Goal: Navigation & Orientation: Understand site structure

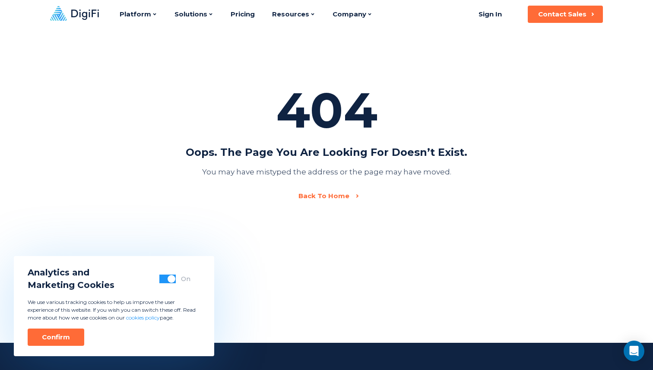
click at [95, 16] on icon at bounding box center [74, 13] width 49 height 15
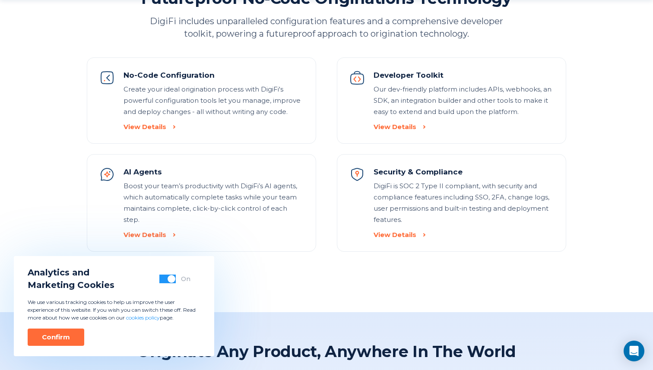
scroll to position [1025, 0]
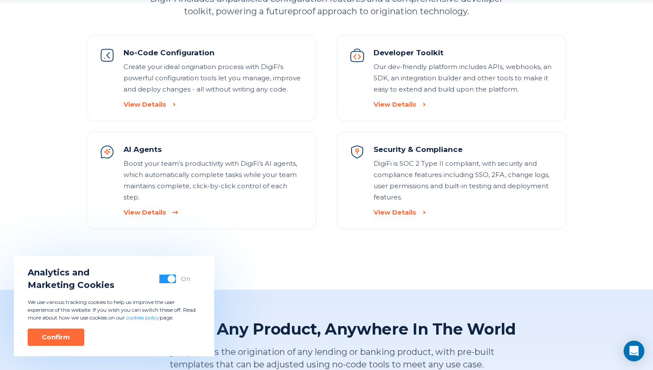
click at [159, 208] on div "View Details" at bounding box center [145, 212] width 43 height 9
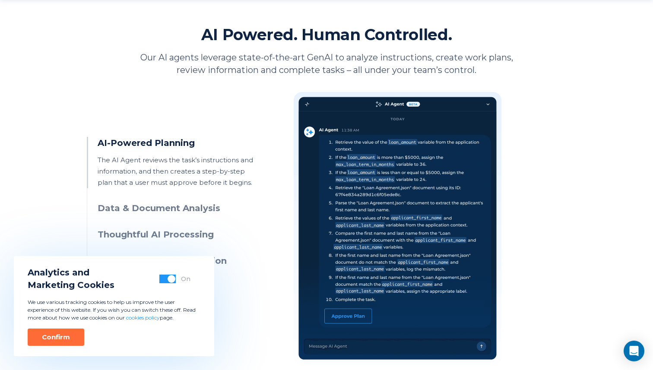
scroll to position [381, 0]
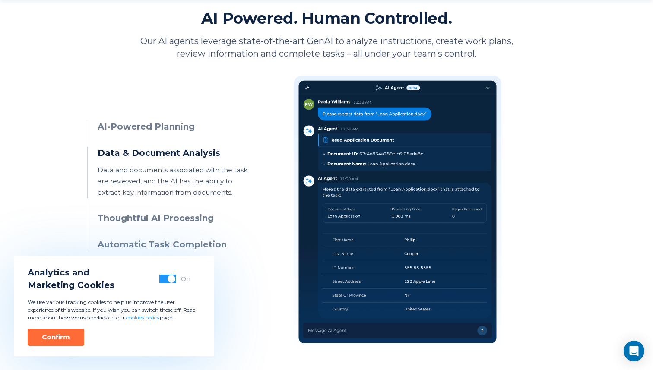
click at [186, 127] on h3 "AI-Powered Planning" at bounding box center [176, 127] width 157 height 13
click at [179, 122] on h3 "AI-Powered Planning" at bounding box center [176, 127] width 157 height 13
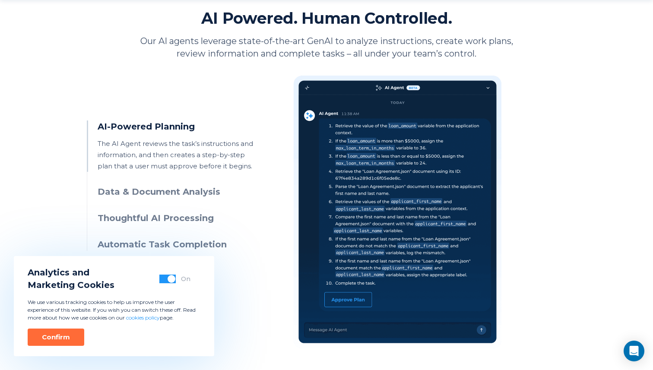
click at [172, 189] on h3 "Data & Document Analysis" at bounding box center [176, 192] width 157 height 13
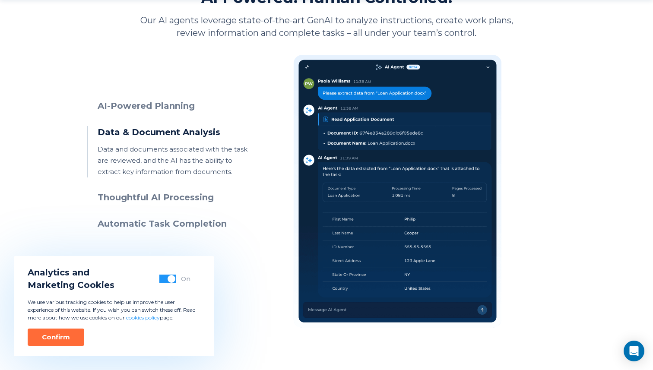
scroll to position [408, 0]
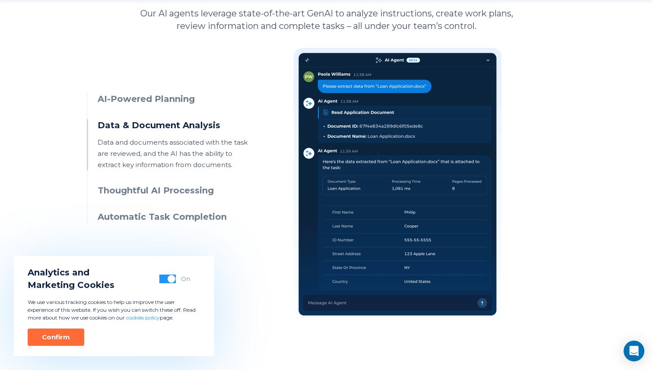
click at [172, 189] on h3 "Thoughtful AI Processing" at bounding box center [176, 190] width 157 height 13
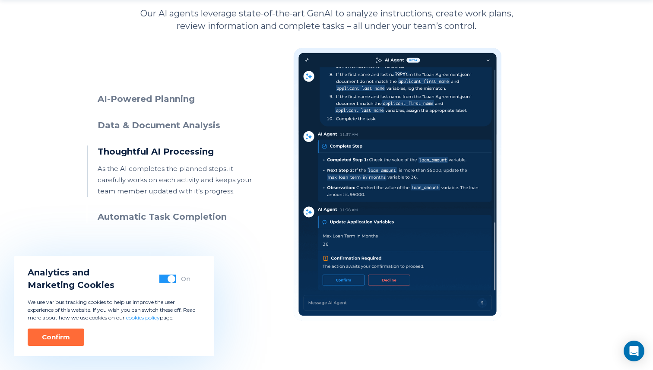
click at [170, 216] on h3 "Automatic Task Completion" at bounding box center [176, 217] width 157 height 13
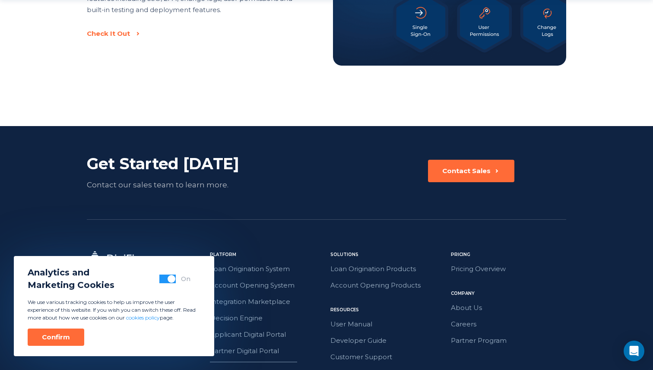
scroll to position [1514, 0]
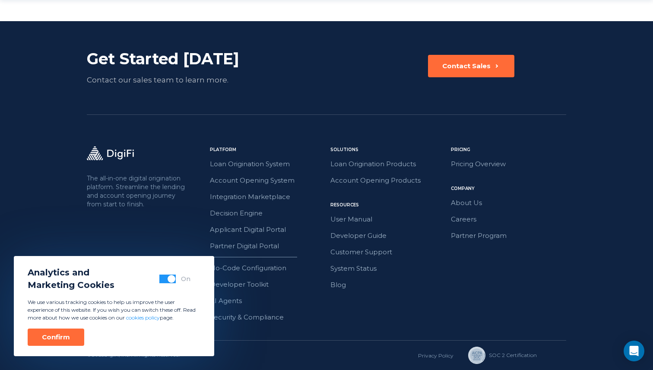
click at [166, 280] on button "button" at bounding box center [167, 279] width 16 height 9
click at [59, 337] on div "Confirm" at bounding box center [56, 337] width 28 height 9
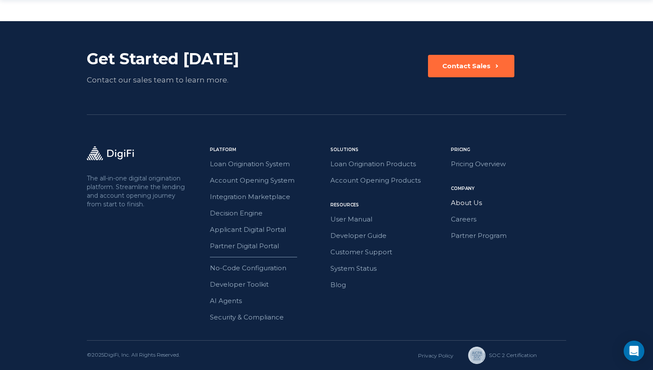
click at [481, 205] on link "About Us" at bounding box center [508, 202] width 115 height 11
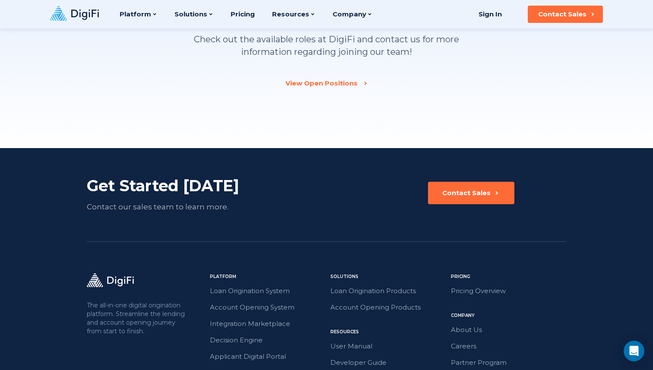
scroll to position [1147, 0]
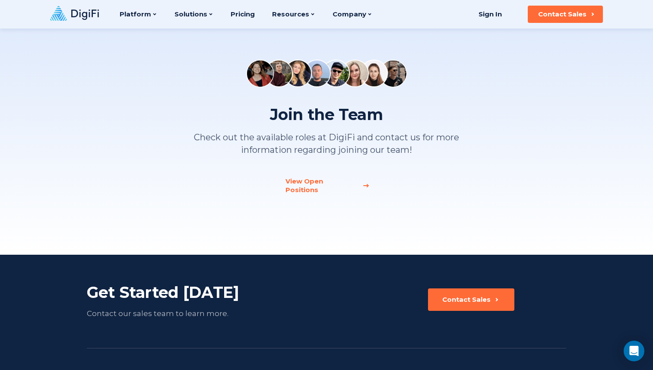
click at [354, 181] on div "View Open Positions" at bounding box center [322, 185] width 72 height 17
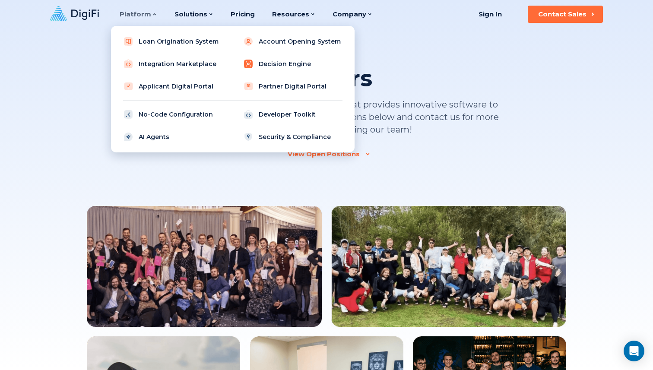
click at [254, 62] on link "Decision Engine" at bounding box center [293, 63] width 110 height 17
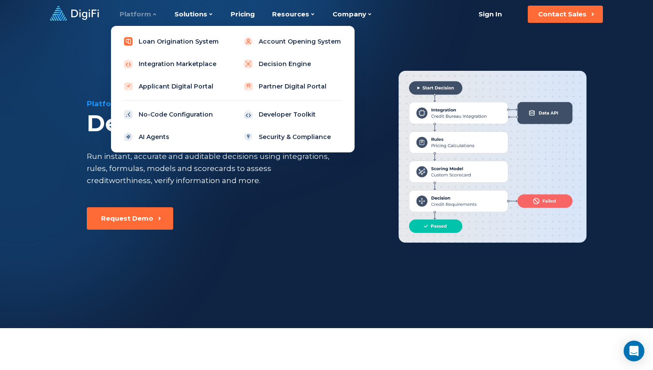
click at [152, 41] on link "Loan Origination System" at bounding box center [173, 41] width 110 height 17
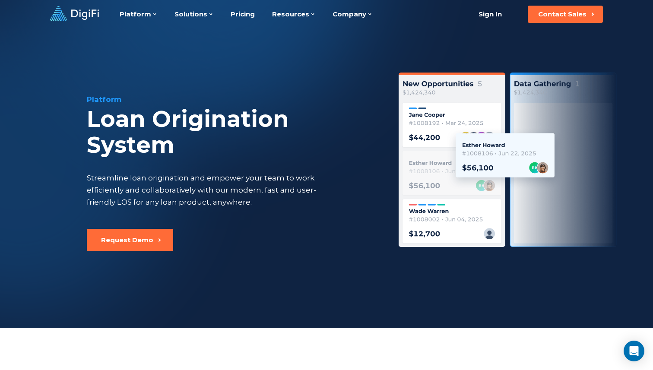
click at [220, 70] on div "Platform Loan Origination System Streamline loan origination and empower your t…" at bounding box center [327, 179] width 590 height 300
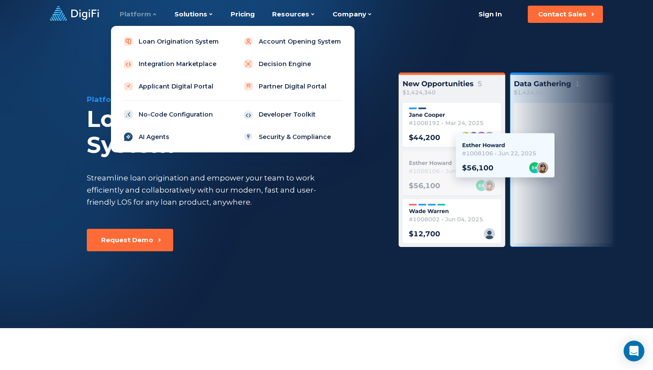
click at [146, 138] on link "AI Agents" at bounding box center [173, 136] width 110 height 17
